Goal: Contribute content

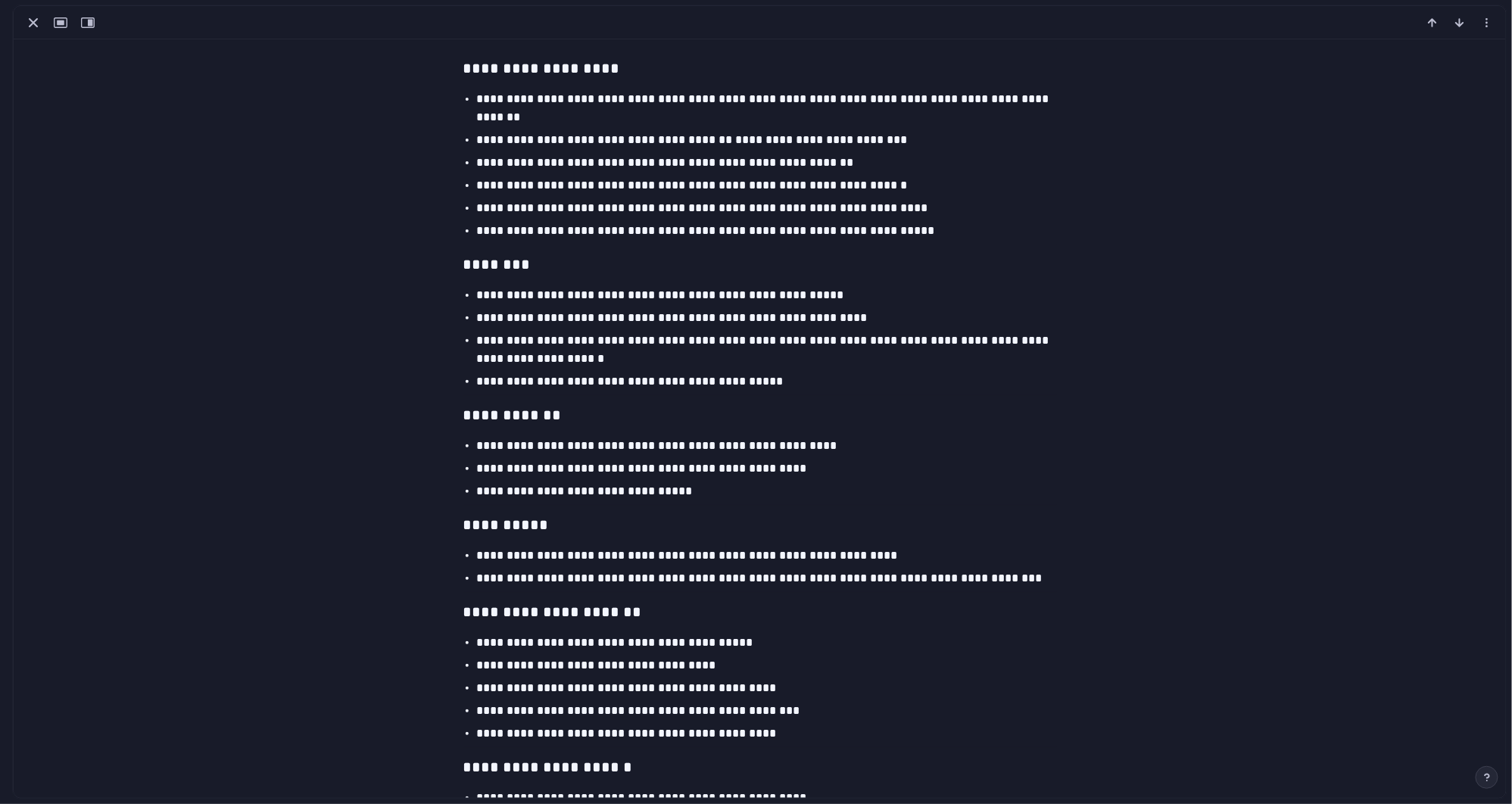
scroll to position [1607, 0]
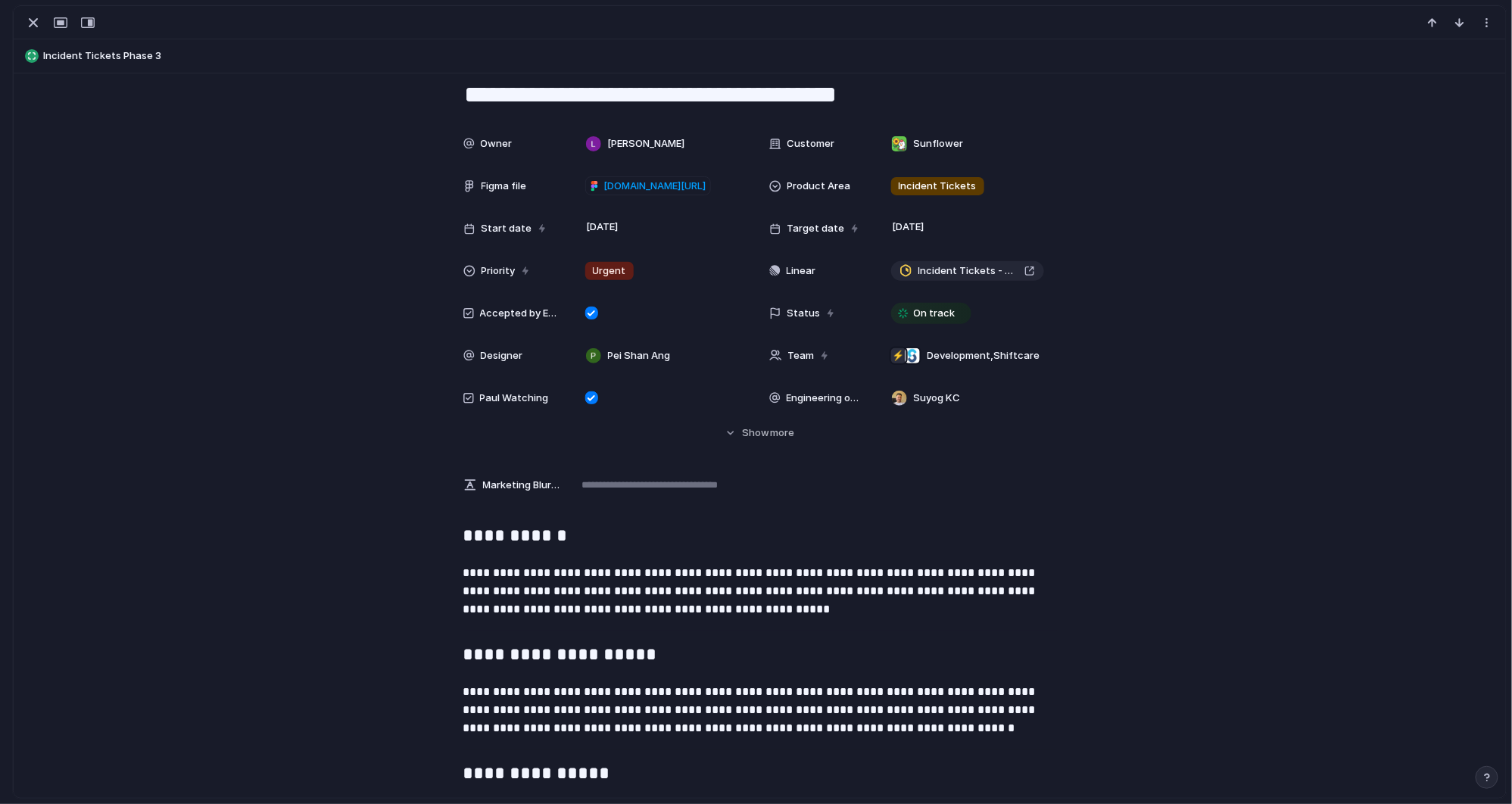
scroll to position [325, 0]
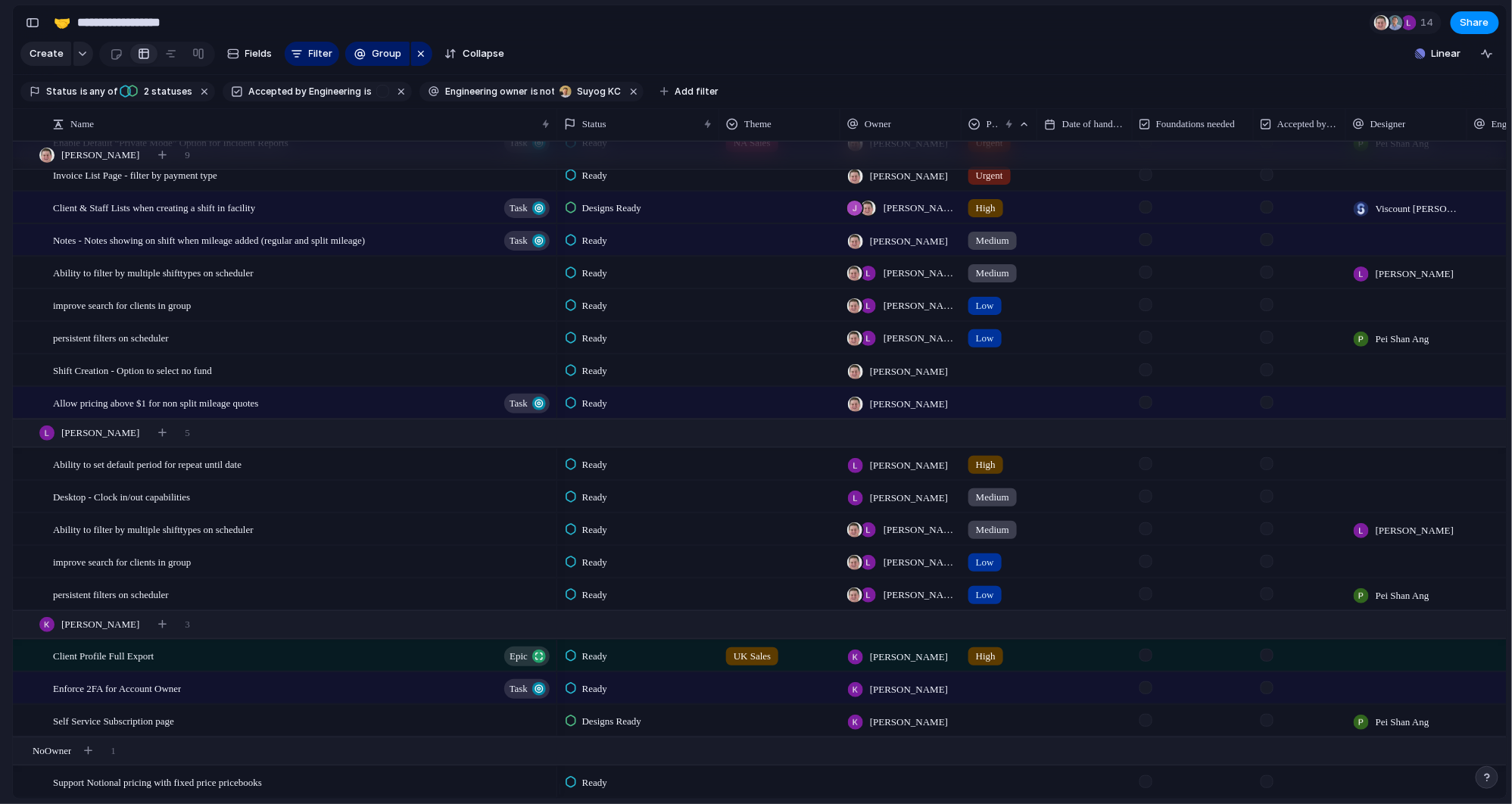
scroll to position [99, 0]
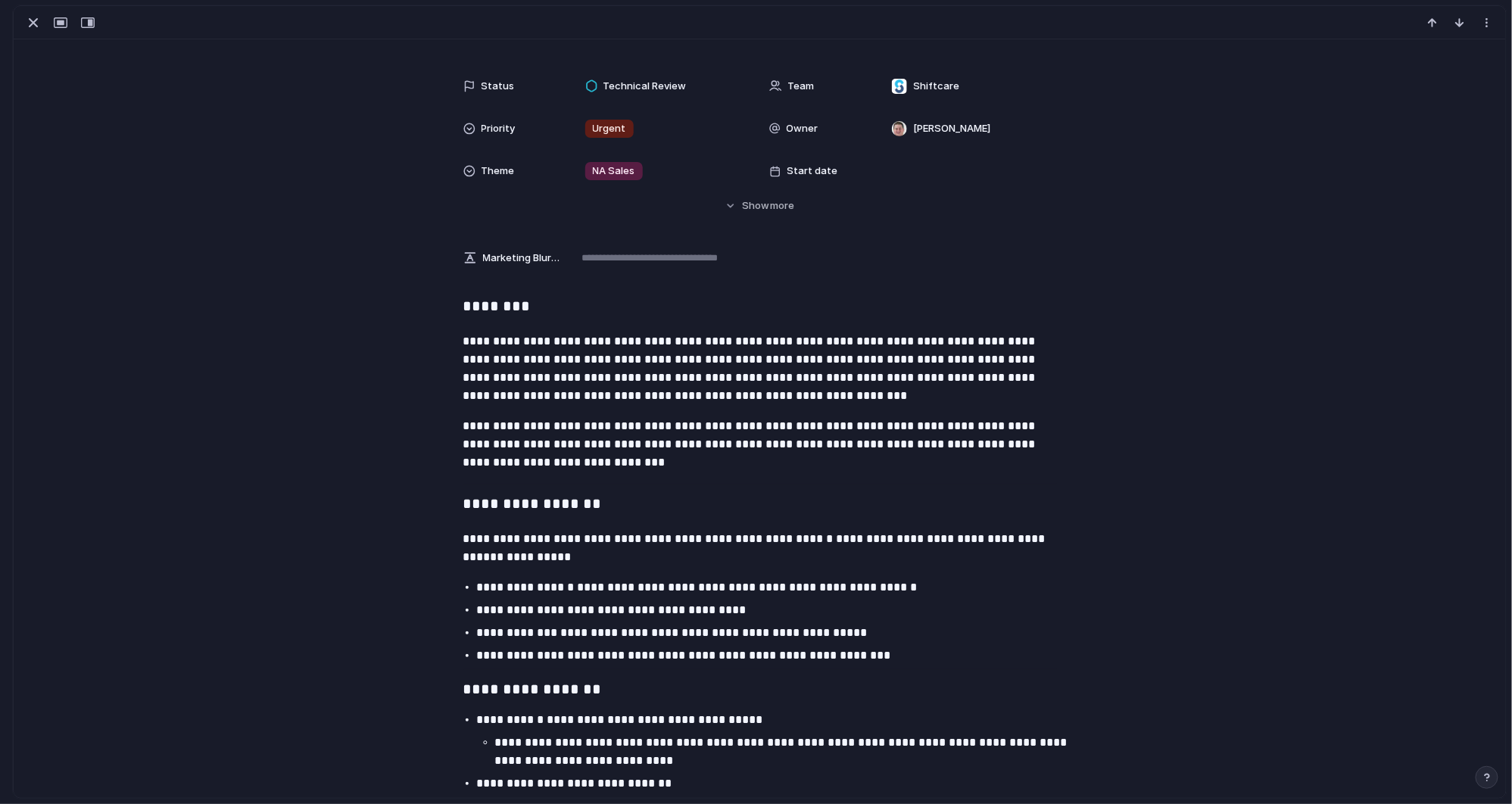
scroll to position [94, 0]
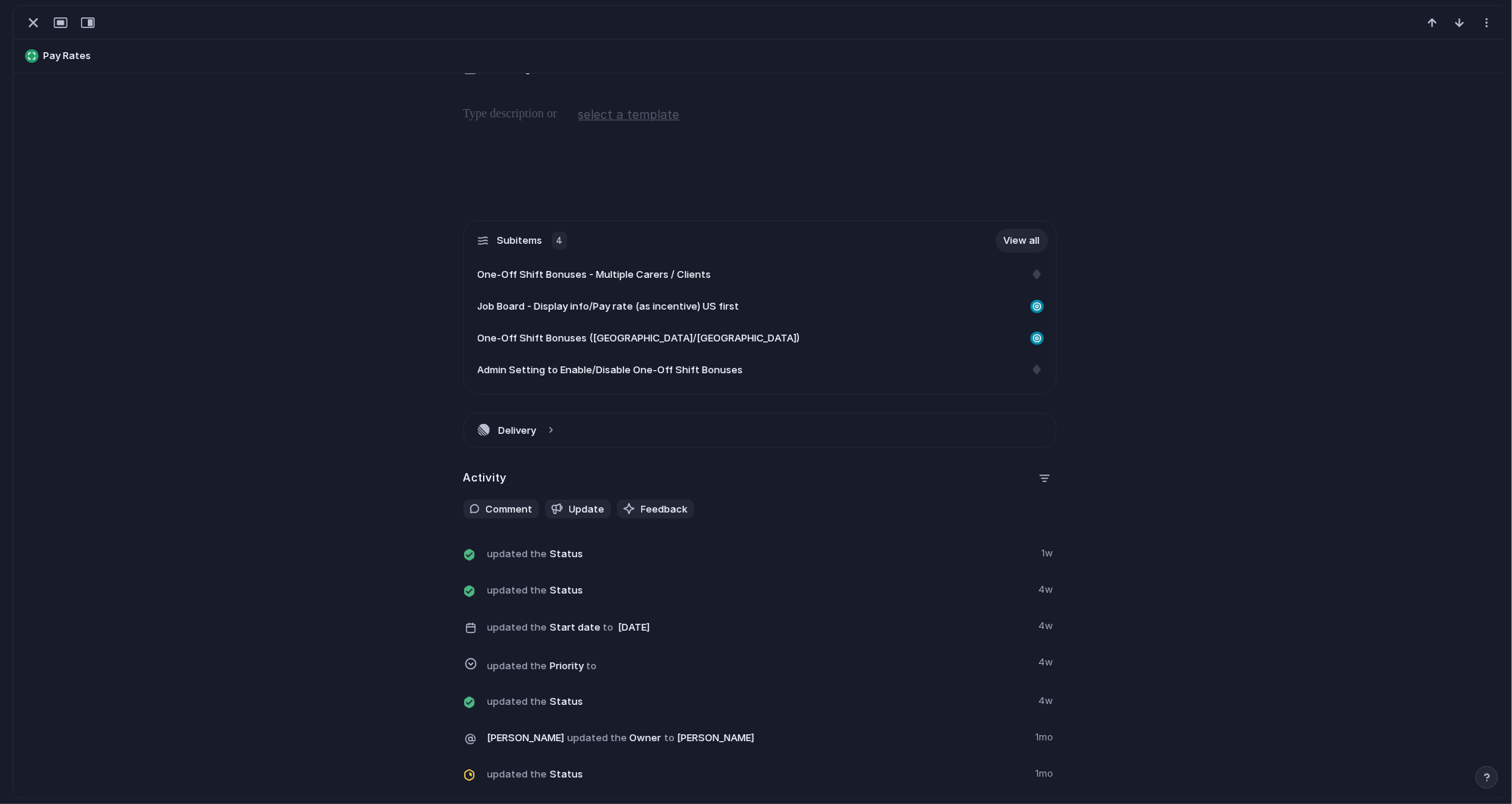
scroll to position [284, 0]
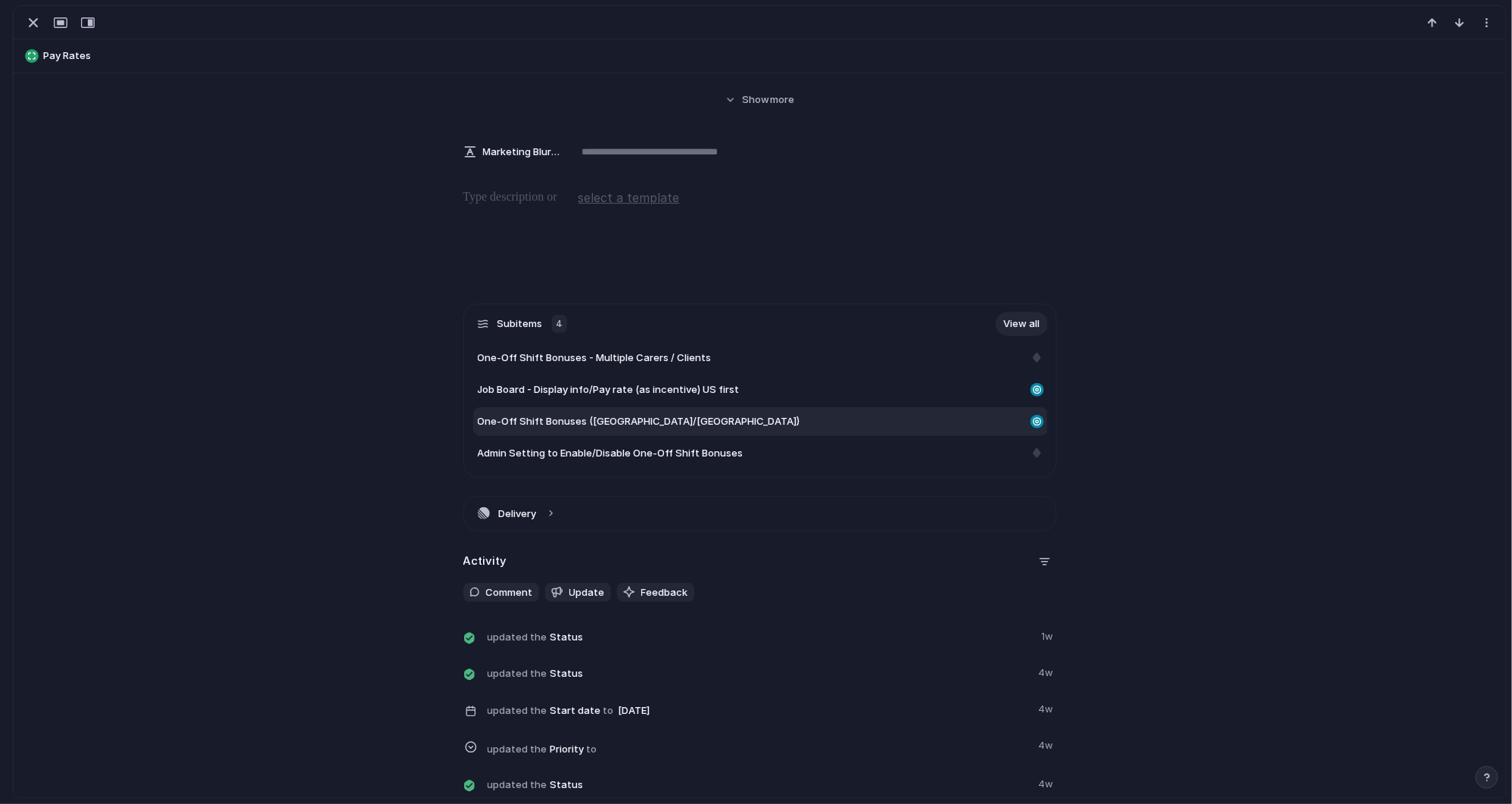
click at [584, 427] on span "One-Off Shift Bonuses ([GEOGRAPHIC_DATA]/[GEOGRAPHIC_DATA])" at bounding box center [639, 422] width 323 height 15
type textarea "**********"
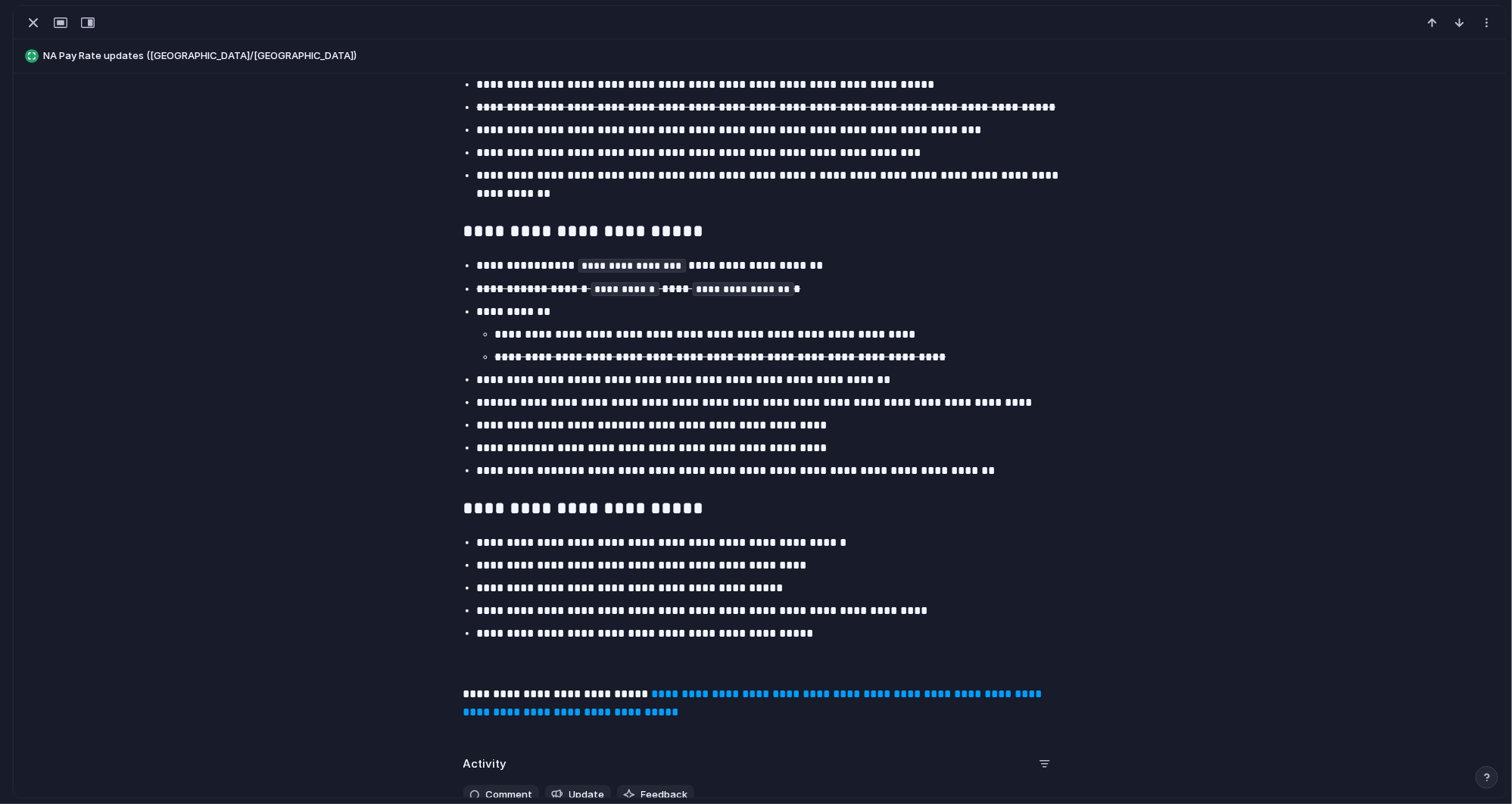
scroll to position [2296, 0]
